Goal: Check status: Check status

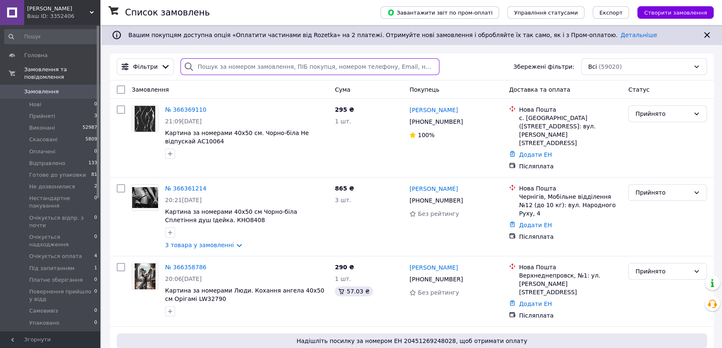
paste input "[PHONE_NUMBER]"
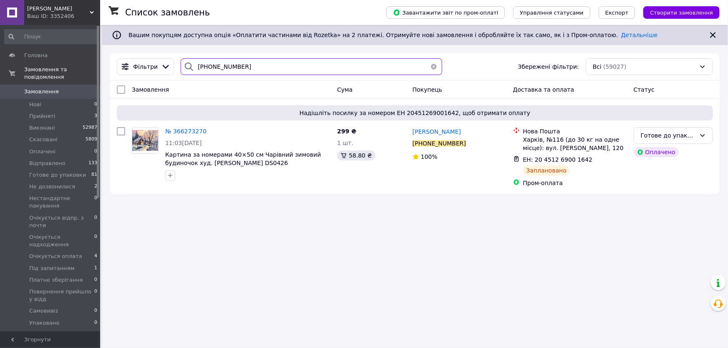
type input "[PHONE_NUMBER]"
drag, startPoint x: 244, startPoint y: 68, endPoint x: 187, endPoint y: 69, distance: 56.3
click at [187, 69] on div "[PHONE_NUMBER]" at bounding box center [311, 66] width 261 height 17
